Goal: Information Seeking & Learning: Learn about a topic

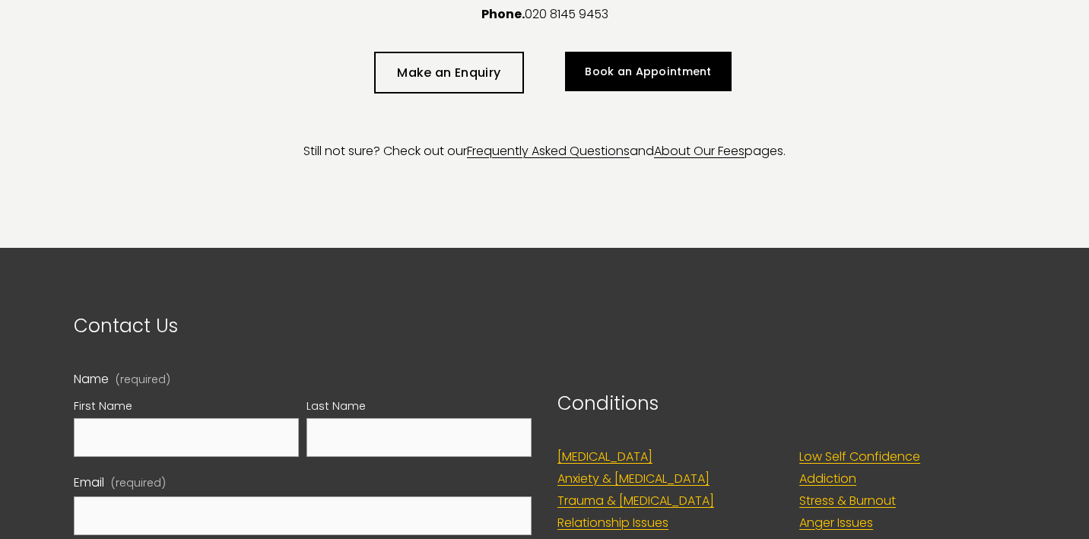
scroll to position [3983, 0]
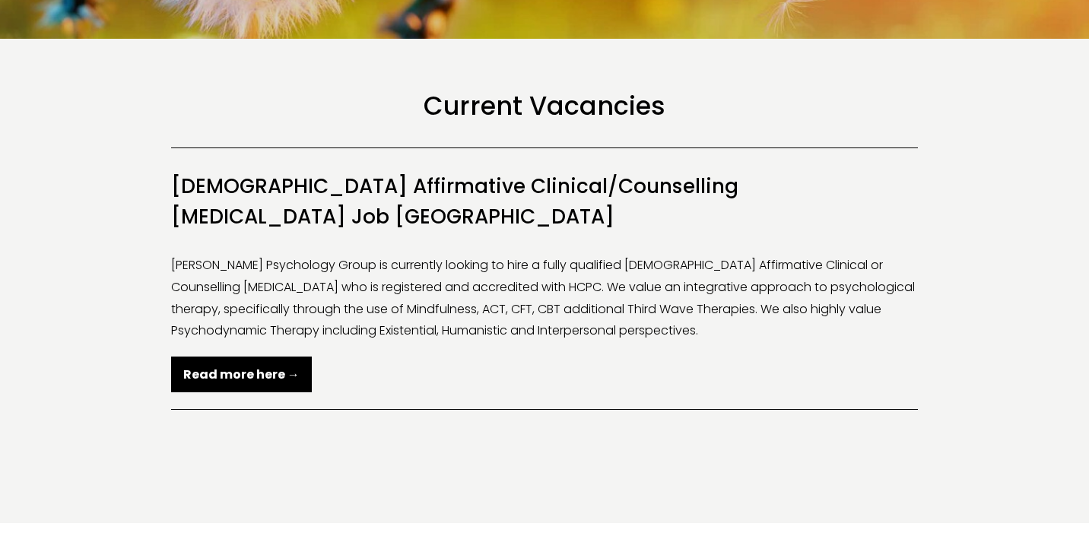
scroll to position [275, 0]
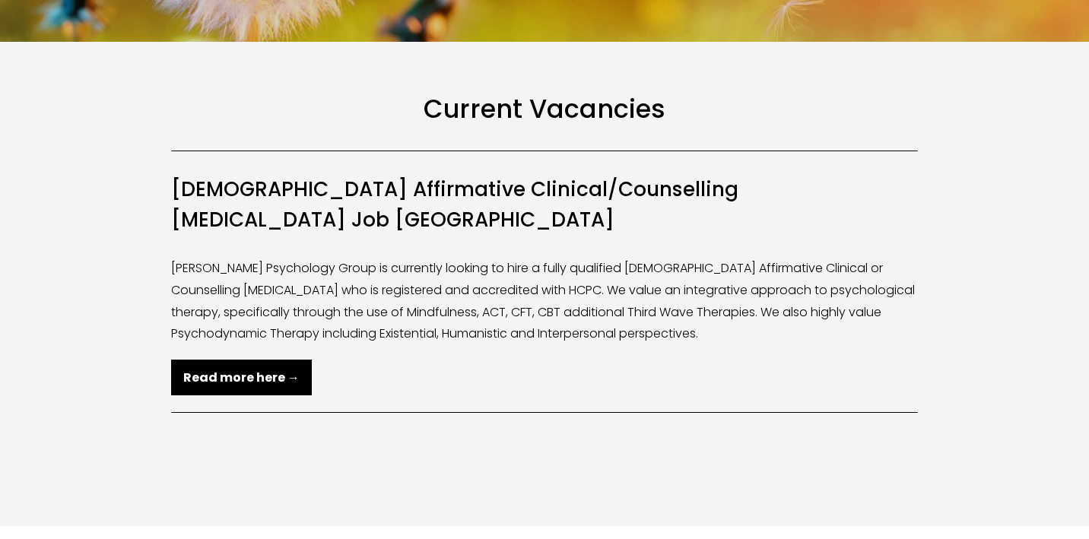
click at [281, 369] on strong "Read more here →" at bounding box center [241, 377] width 116 height 17
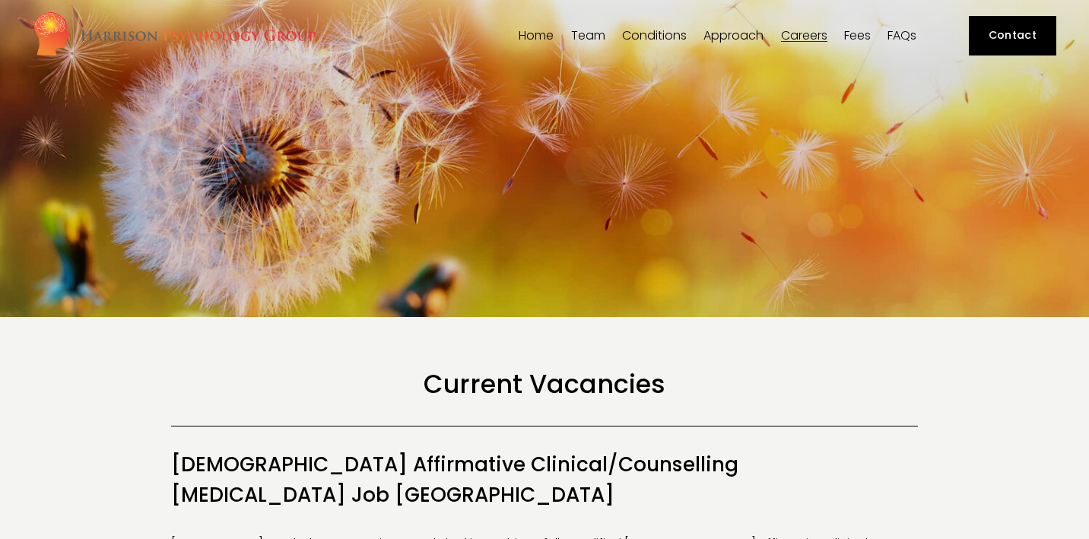
scroll to position [0, 0]
click at [0, 0] on span "Our Team" at bounding box center [0, 0] width 0 height 0
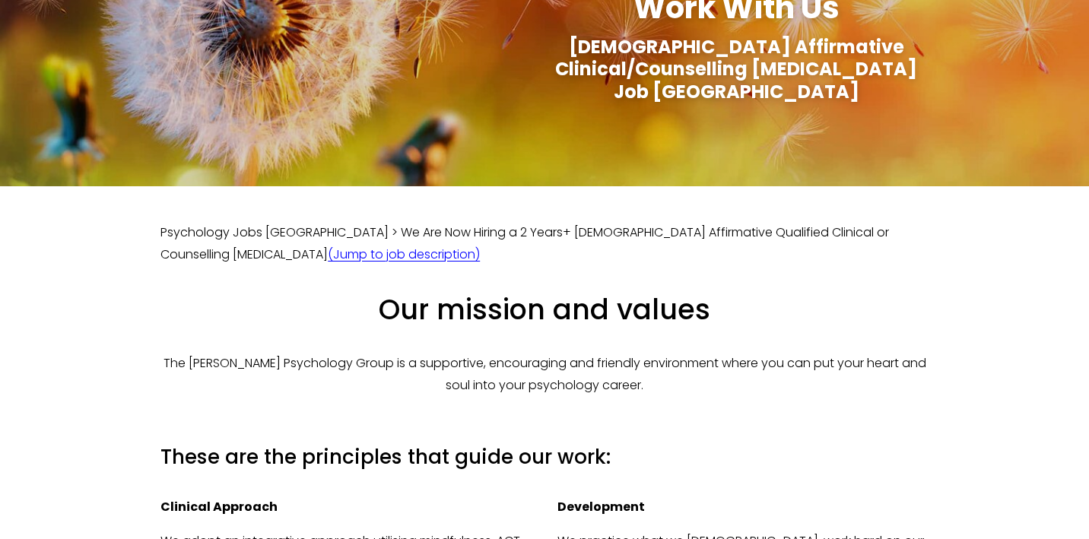
scroll to position [153, 0]
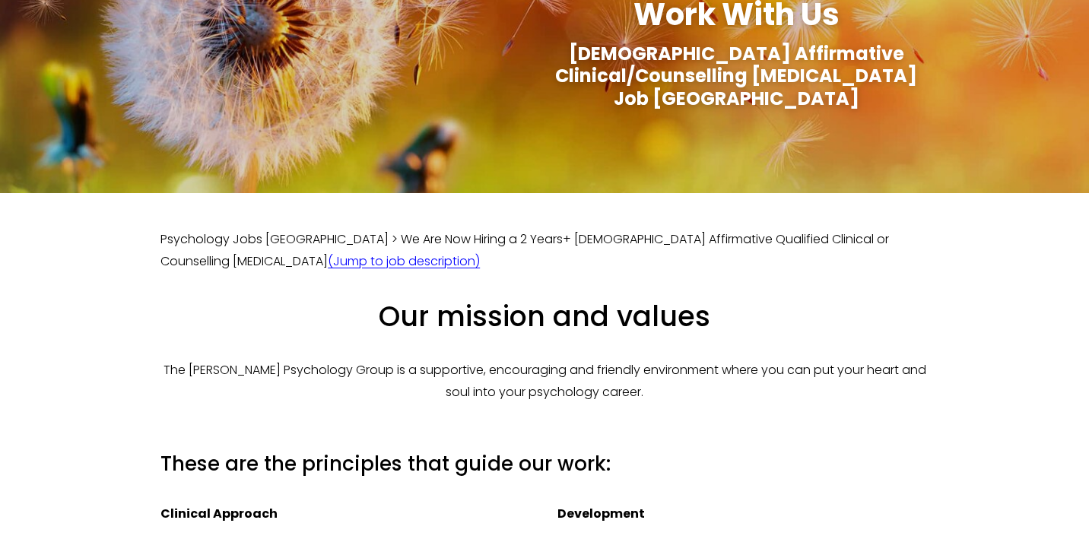
click at [328, 253] on link "(Jump to job description)" at bounding box center [404, 261] width 152 height 17
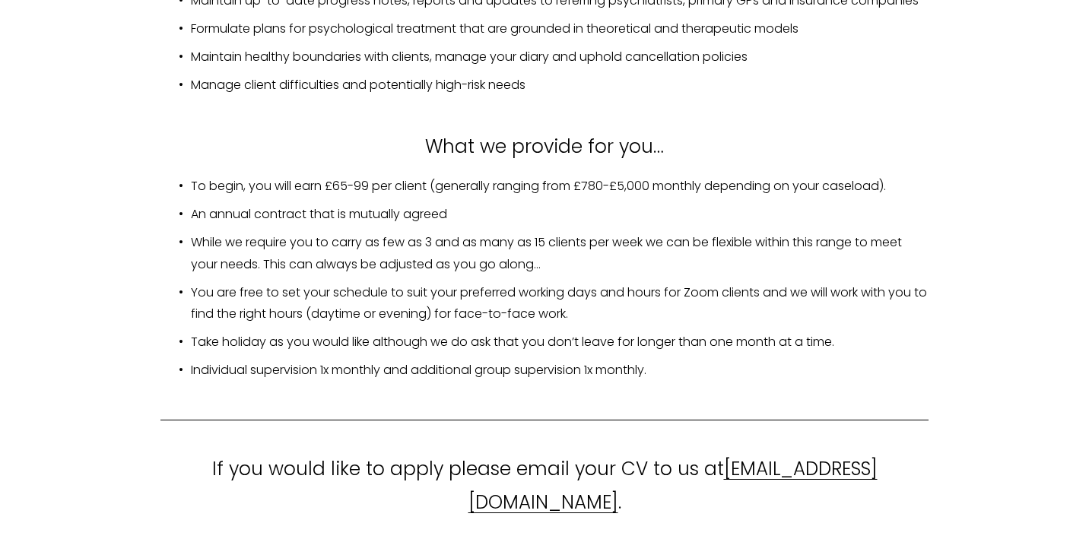
scroll to position [2587, 0]
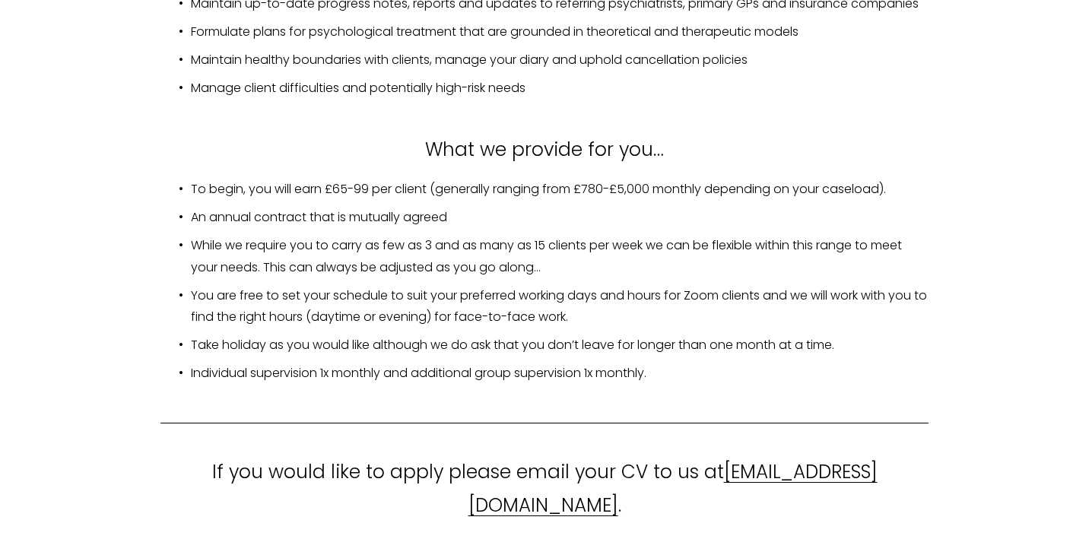
scroll to position [153, 0]
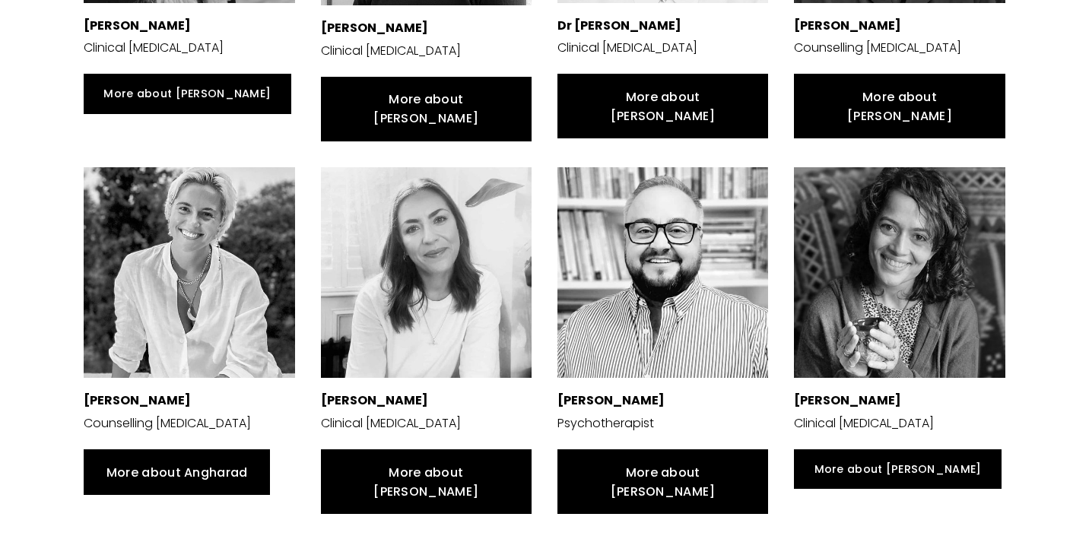
scroll to position [917, 0]
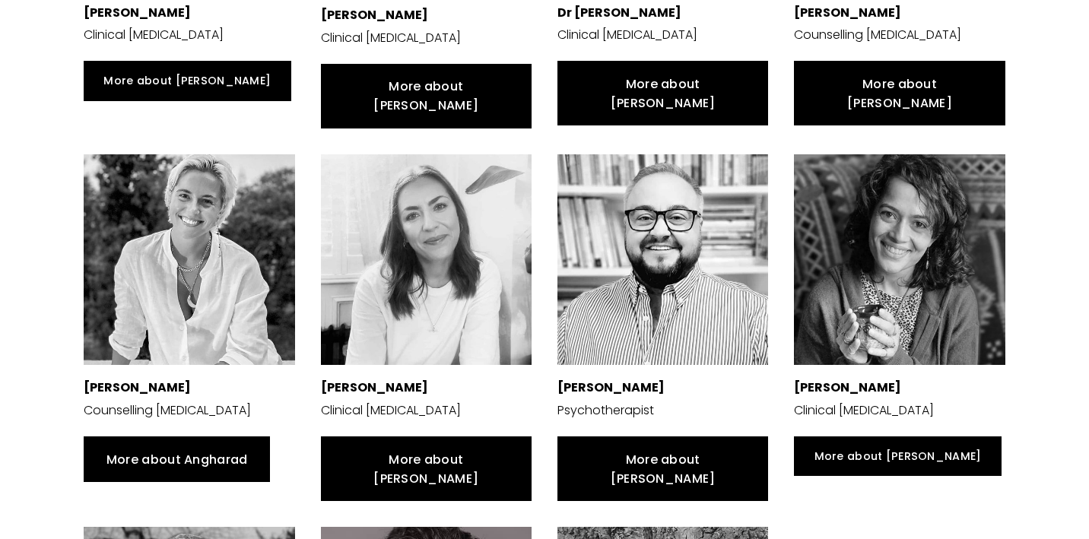
click at [612, 437] on link "More about Matei" at bounding box center [663, 469] width 211 height 65
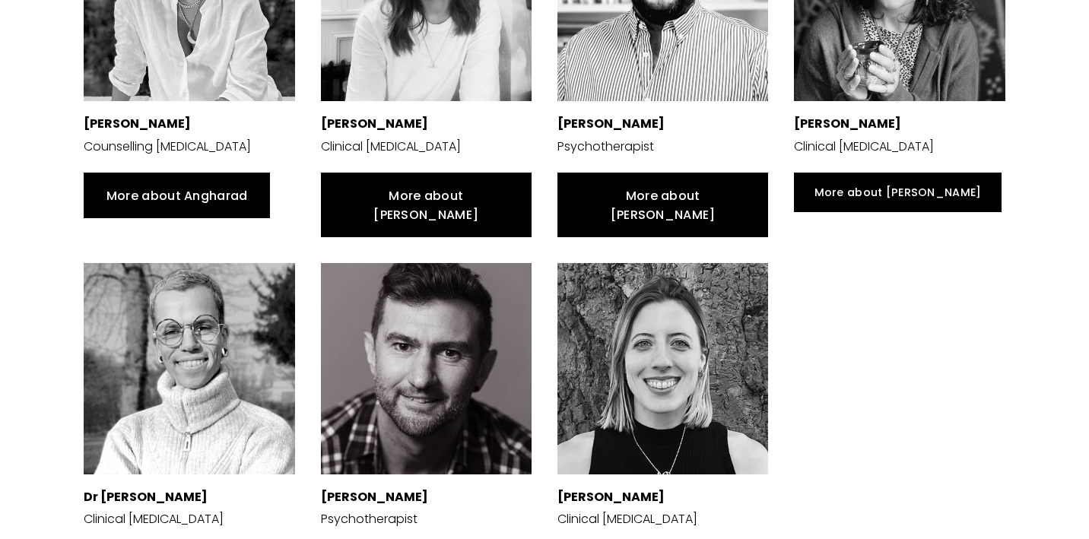
scroll to position [1241, 0]
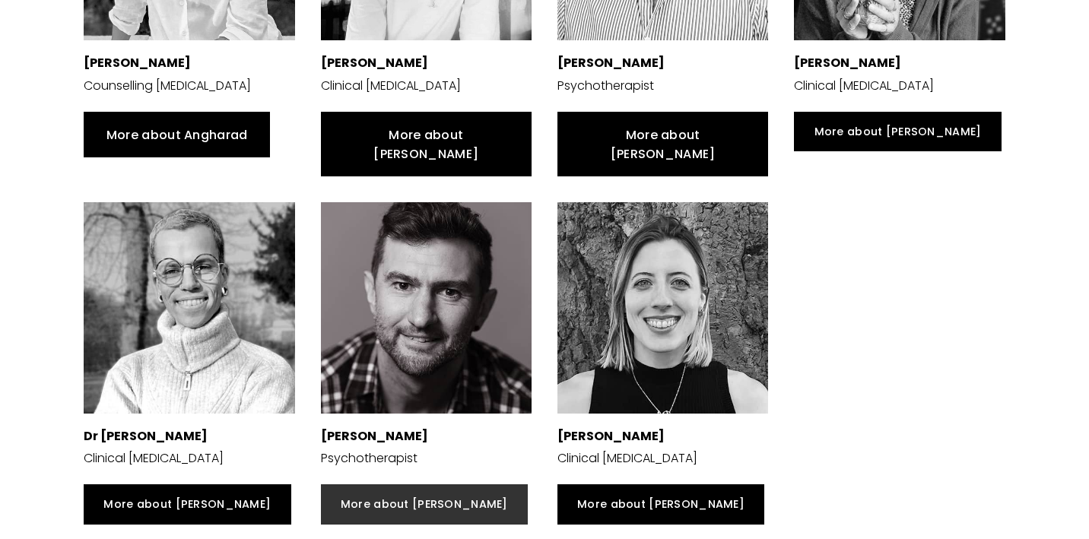
click at [390, 485] on link "More about Stuart" at bounding box center [424, 505] width 207 height 40
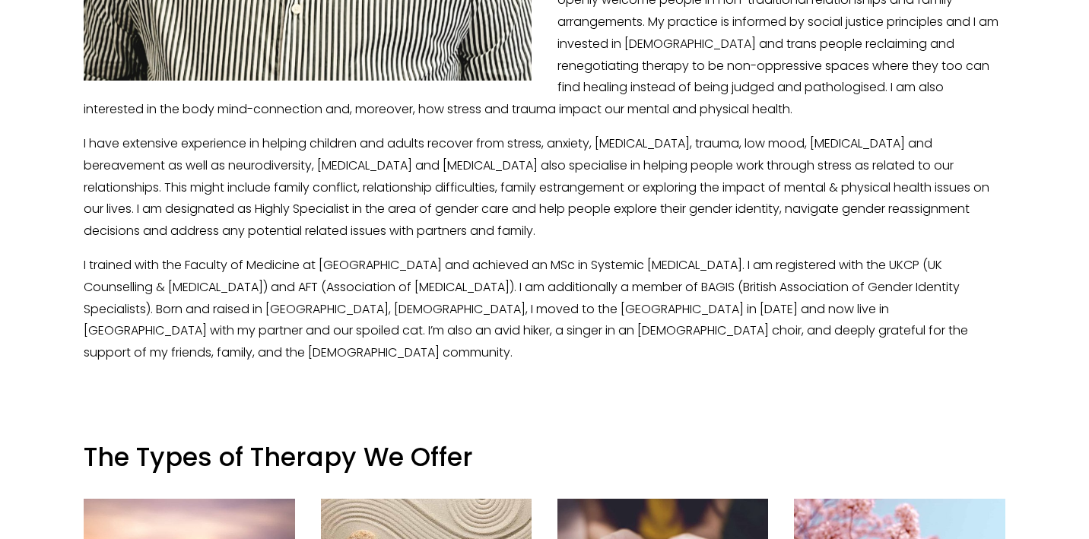
scroll to position [745, 0]
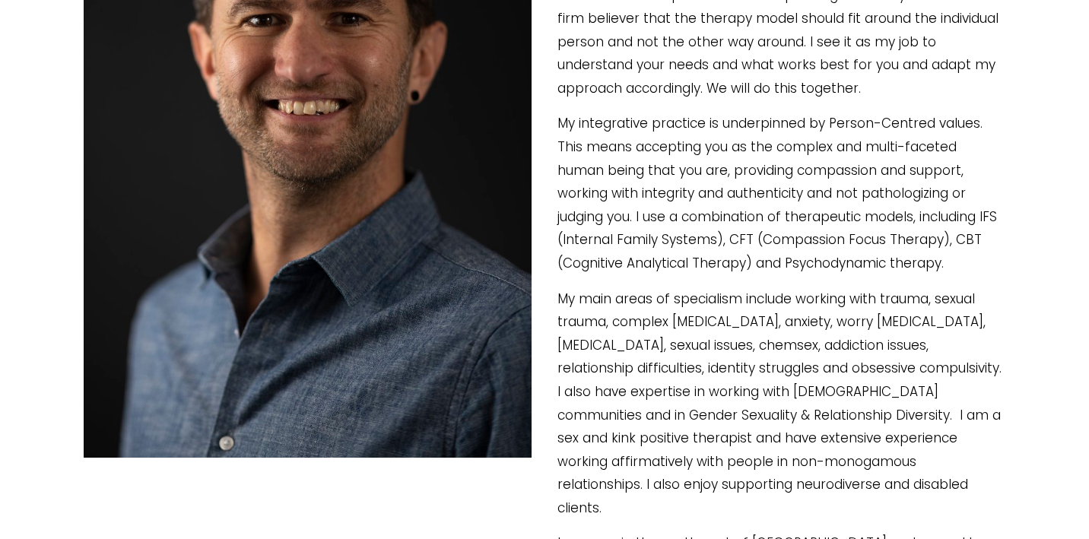
scroll to position [523, 0]
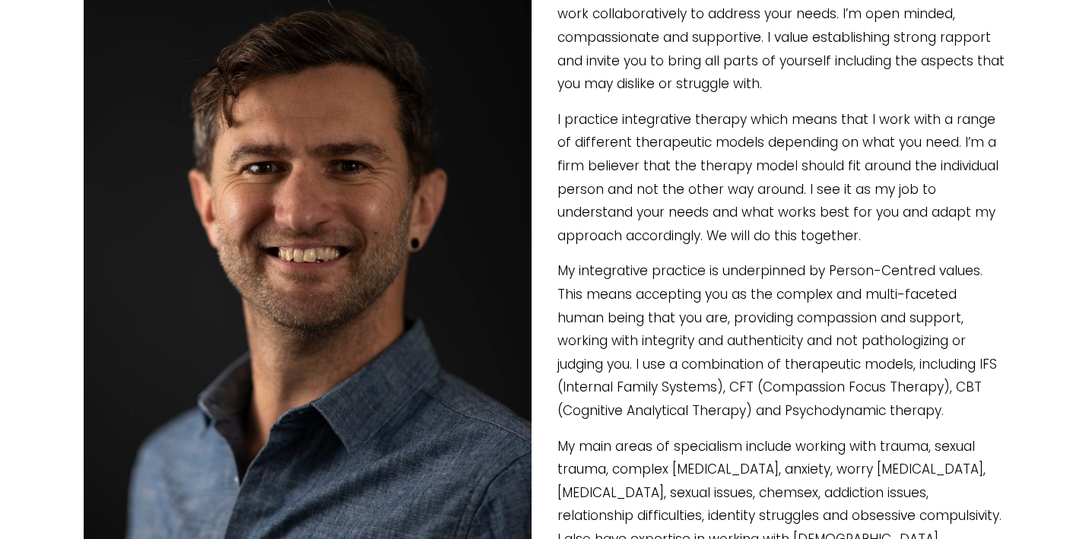
type input "47.38"
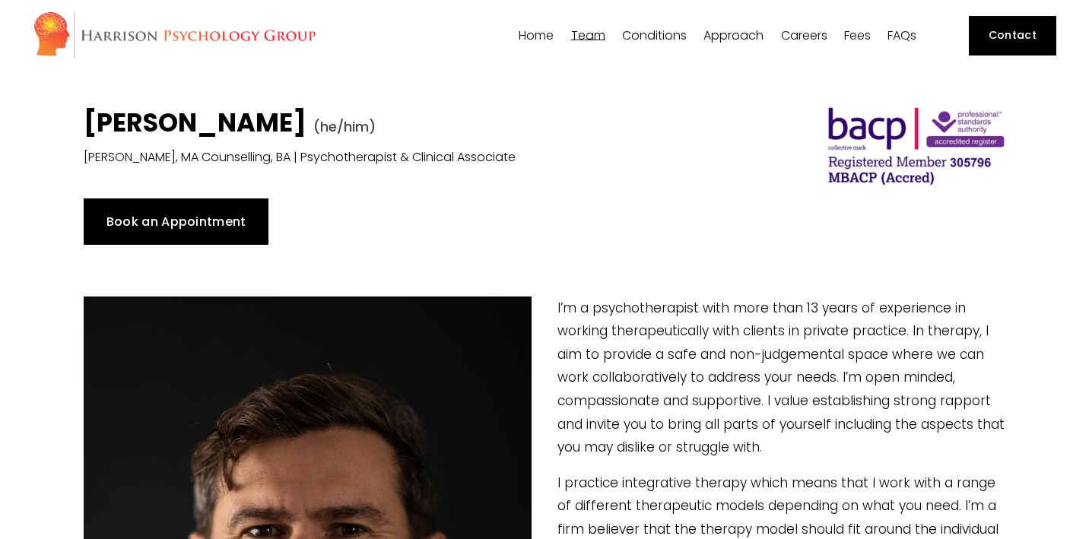
scroll to position [0, 0]
